Goal: Task Accomplishment & Management: Manage account settings

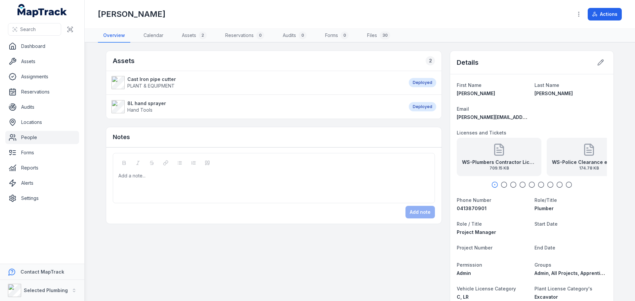
click at [25, 134] on link "People" at bounding box center [42, 137] width 74 height 13
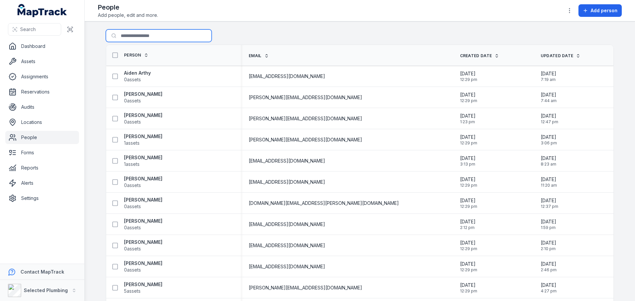
click at [135, 38] on input "Search for people" at bounding box center [159, 35] width 106 height 13
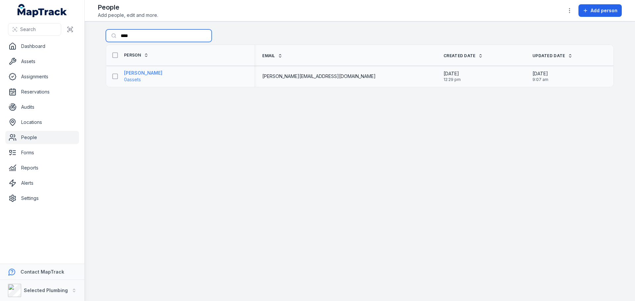
type input "****"
click at [155, 73] on strong "[PERSON_NAME]" at bounding box center [143, 73] width 38 height 7
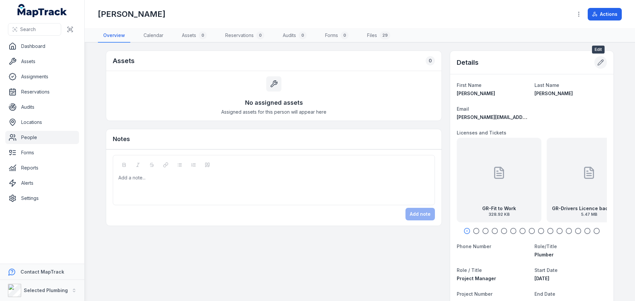
click at [597, 61] on icon at bounding box center [600, 62] width 7 height 7
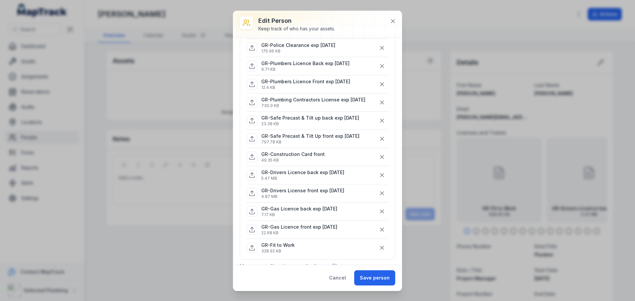
scroll to position [132, 0]
click at [374, 276] on button "Save person" at bounding box center [374, 277] width 41 height 15
